Goal: Information Seeking & Learning: Learn about a topic

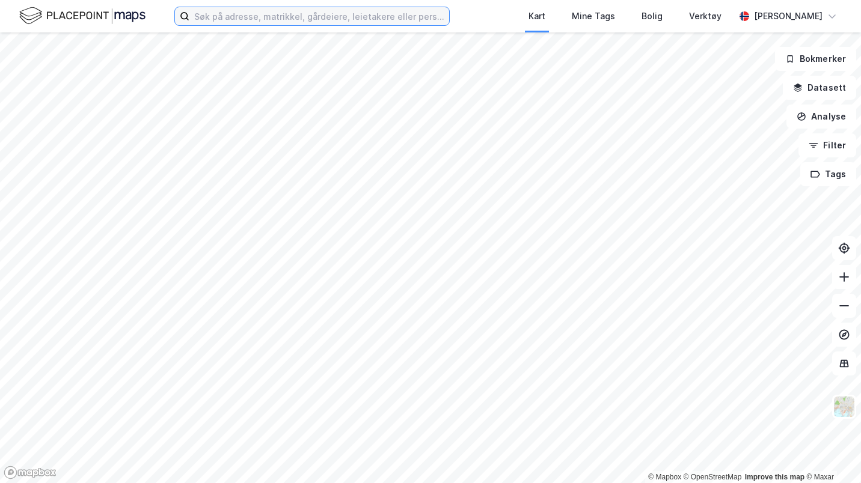
click at [269, 22] on input at bounding box center [319, 16] width 260 height 18
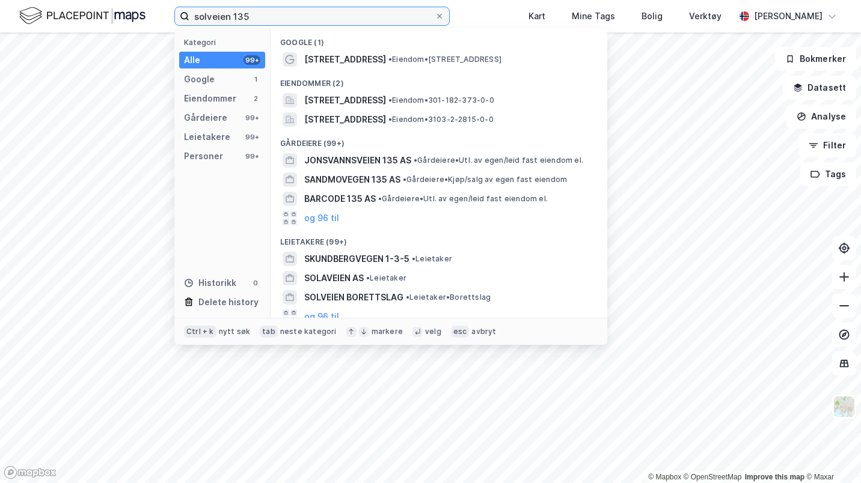
type input "solveien 135"
click at [365, 102] on span "[STREET_ADDRESS]" at bounding box center [345, 100] width 82 height 14
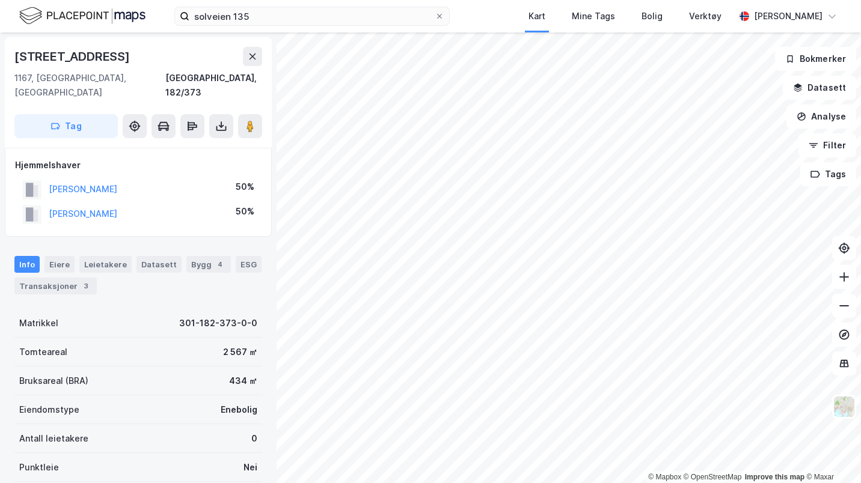
click at [80, 280] on div "3" at bounding box center [86, 286] width 12 height 12
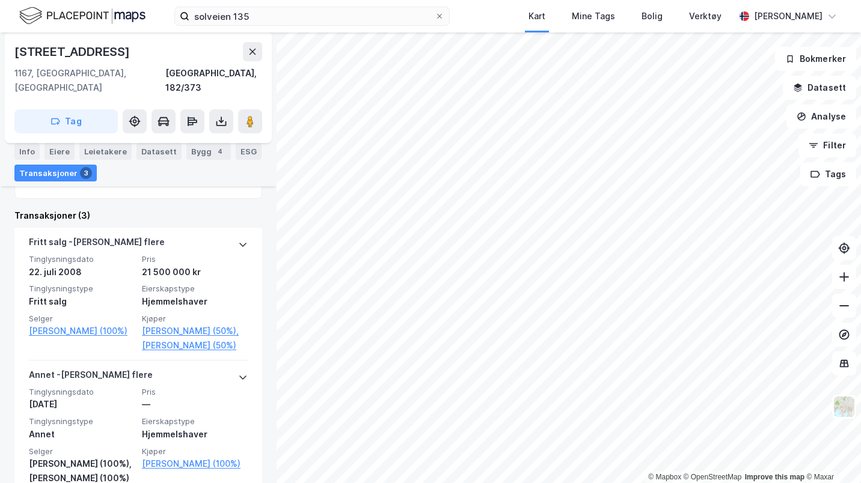
scroll to position [292, 0]
click at [166, 343] on link "[PERSON_NAME] (50%)" at bounding box center [195, 346] width 106 height 14
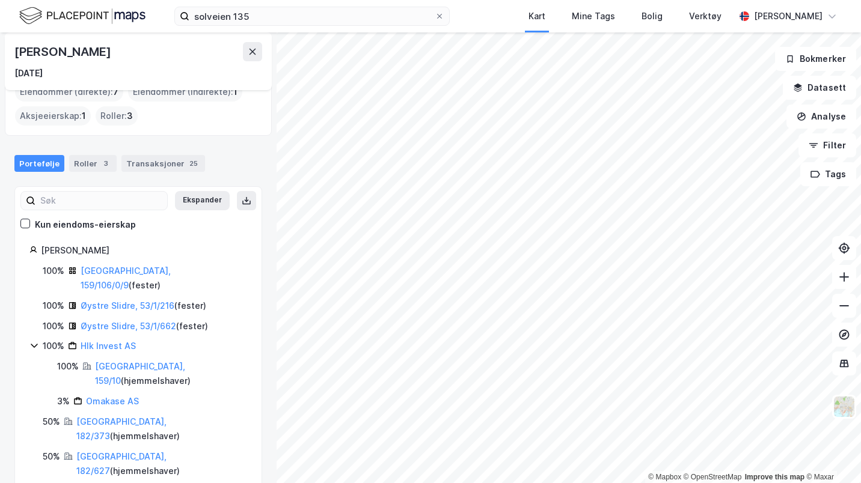
scroll to position [68, 0]
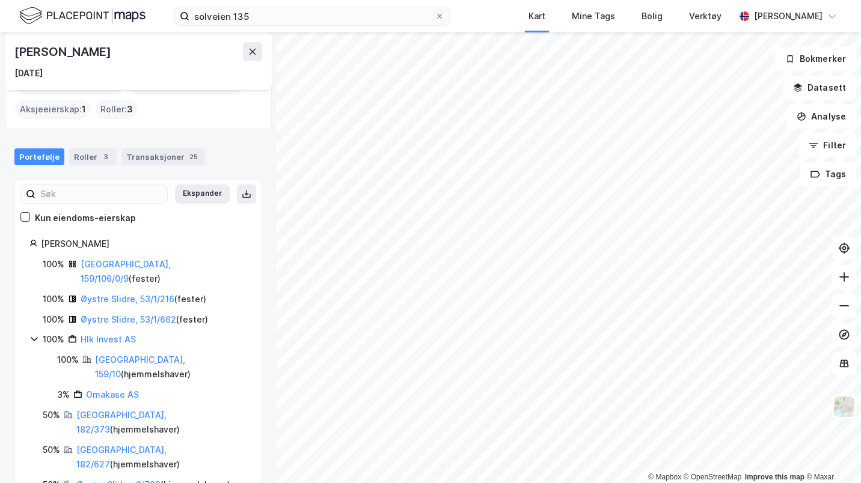
click at [115, 334] on link "Hlk Invest AS" at bounding box center [108, 339] width 55 height 10
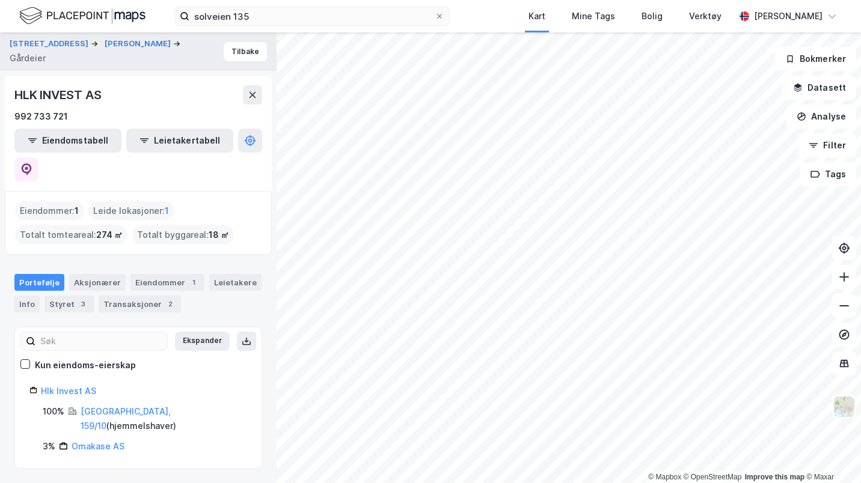
click at [105, 45] on button "[PERSON_NAME]" at bounding box center [139, 44] width 69 height 12
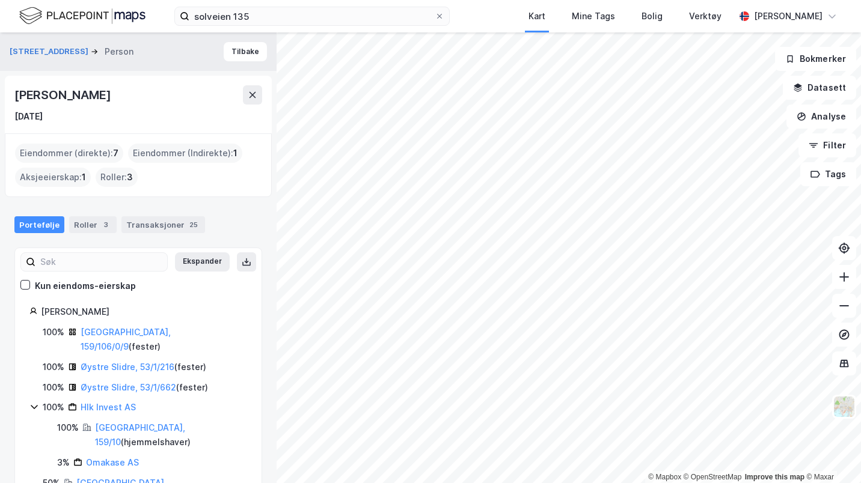
scroll to position [69, 0]
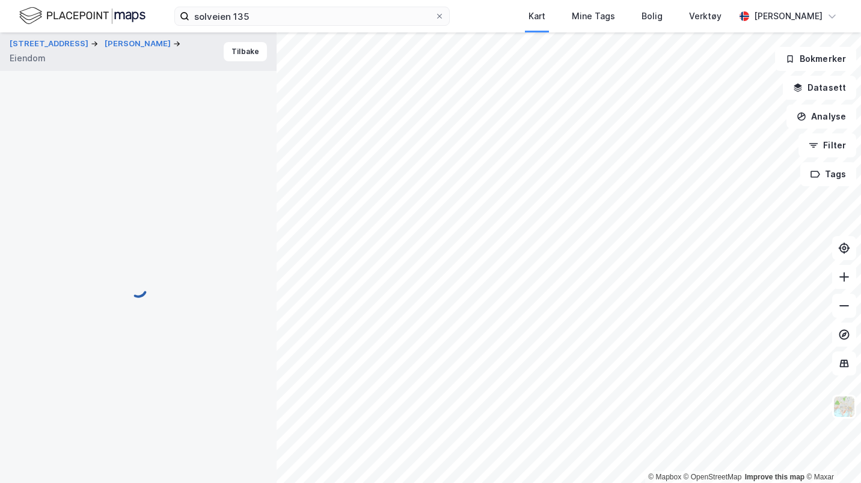
scroll to position [221, 0]
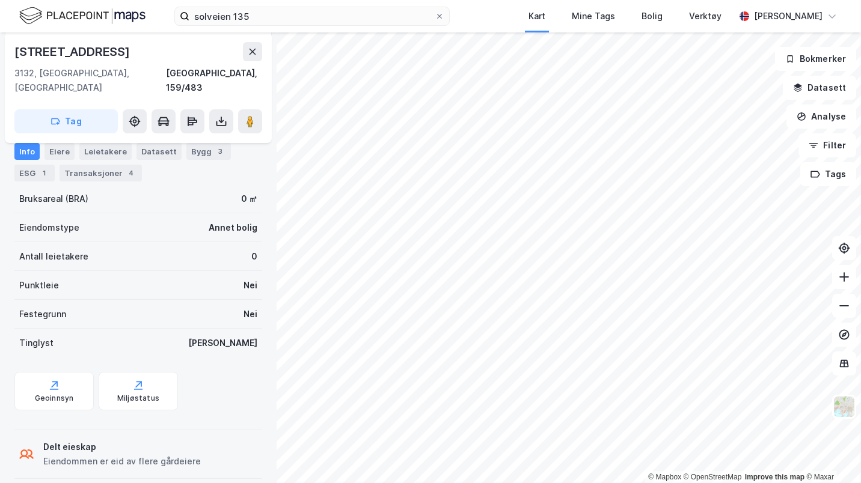
click at [114, 170] on div "Transaksjoner 4" at bounding box center [101, 173] width 82 height 17
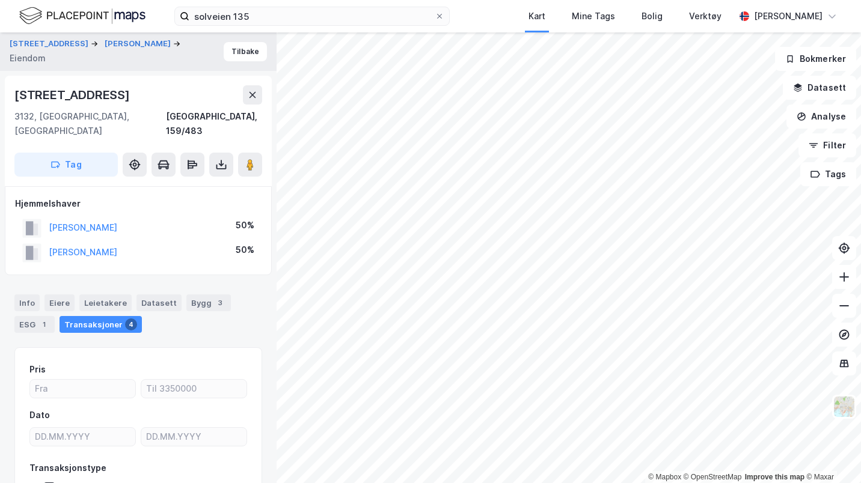
click at [150, 35] on div "[STREET_ADDRESS] [PERSON_NAME]" at bounding box center [138, 51] width 277 height 38
click at [136, 44] on button "[PERSON_NAME]" at bounding box center [139, 44] width 69 height 12
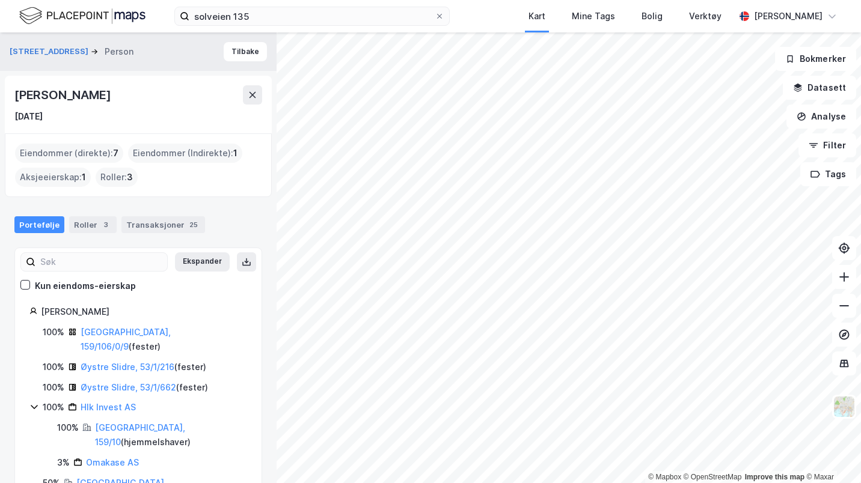
scroll to position [69, 0]
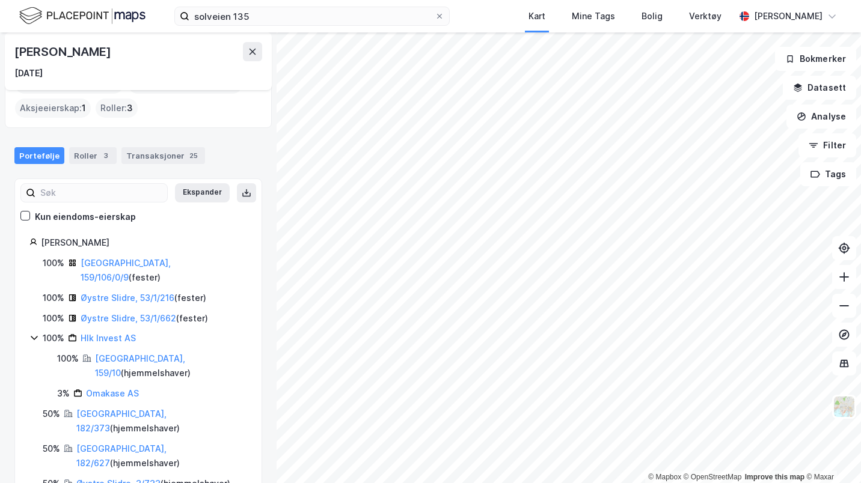
click at [111, 409] on link "[GEOGRAPHIC_DATA], 182/373" at bounding box center [121, 421] width 90 height 25
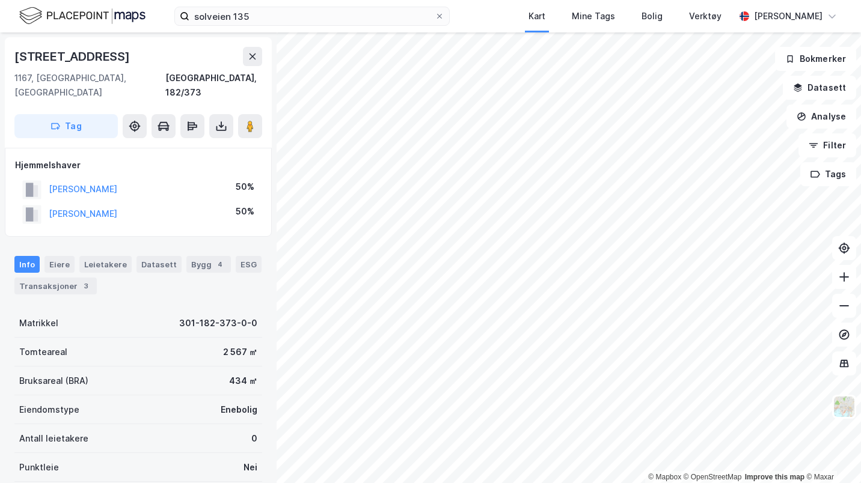
click at [152, 8] on div "solveien 135 Kart Mine Tags Bolig Verktøy [PERSON_NAME]" at bounding box center [430, 16] width 861 height 32
click at [138, 11] on img at bounding box center [82, 15] width 126 height 21
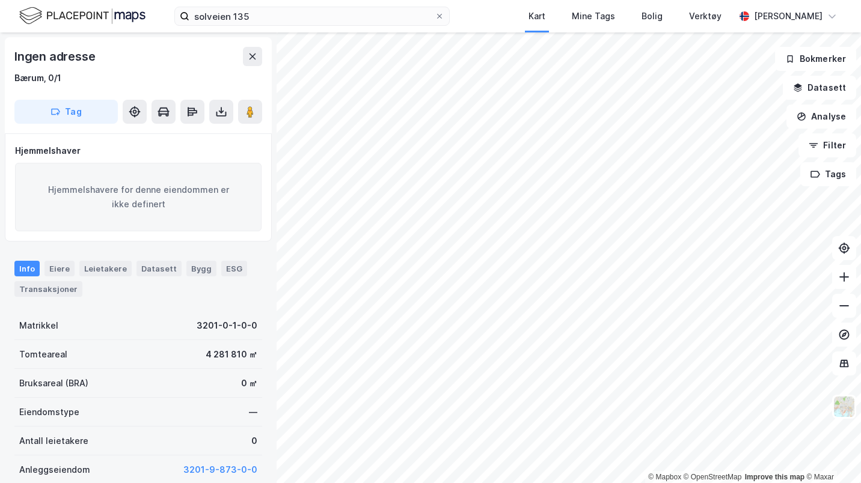
click at [54, 263] on div "Eiere" at bounding box center [59, 269] width 30 height 16
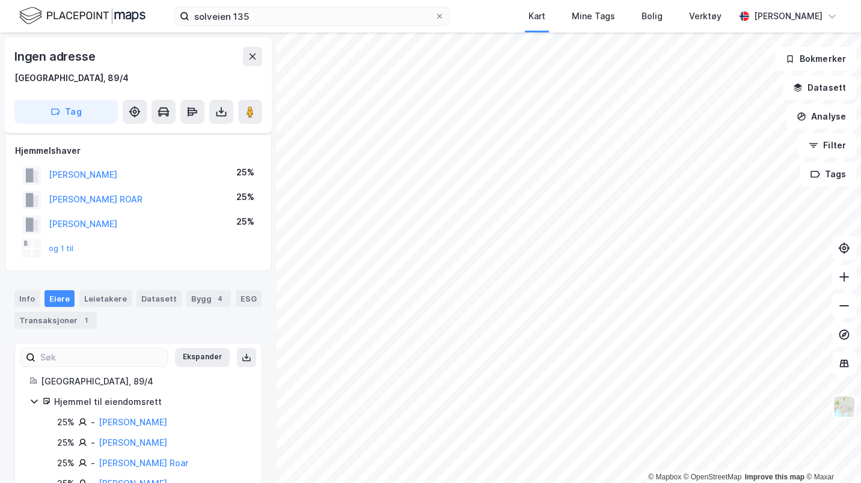
scroll to position [35, 0]
